Goal: Task Accomplishment & Management: Manage account settings

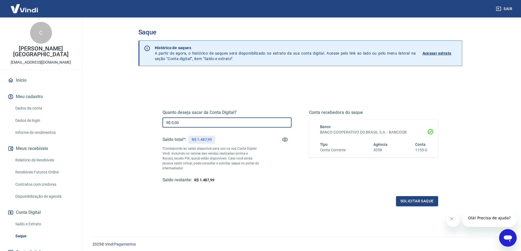
drag, startPoint x: 193, startPoint y: 121, endPoint x: 60, endPoint y: 132, distance: 133.7
click at [60, 132] on div "Sair C [PERSON_NAME] Pamplona [EMAIL_ADDRESS][DOMAIN_NAME] Início Meu cadastro …" at bounding box center [260, 125] width 521 height 251
type input "R$ 1.487,99"
click at [409, 203] on button "Solicitar saque" at bounding box center [417, 201] width 42 height 10
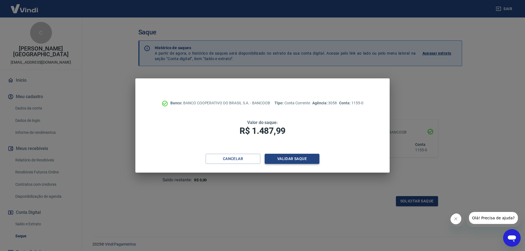
click at [287, 161] on button "Validar saque" at bounding box center [292, 159] width 55 height 10
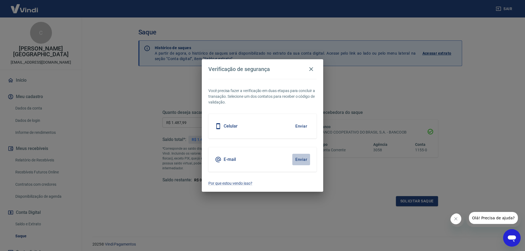
click at [298, 161] on button "Enviar" at bounding box center [301, 159] width 18 height 11
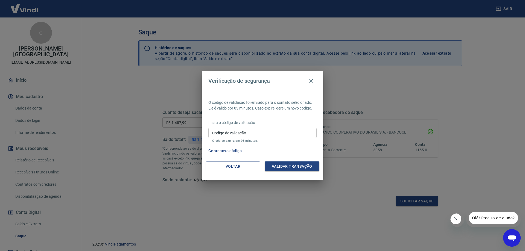
click at [243, 136] on input "Código de validação" at bounding box center [262, 133] width 108 height 10
type input "426773"
click at [289, 164] on button "Validar transação" at bounding box center [292, 167] width 55 height 10
